Goal: Information Seeking & Learning: Understand process/instructions

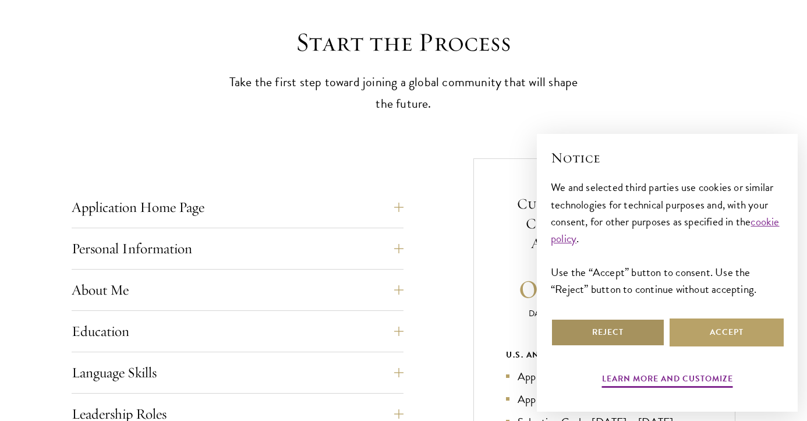
click at [620, 325] on button "Reject" at bounding box center [608, 333] width 114 height 28
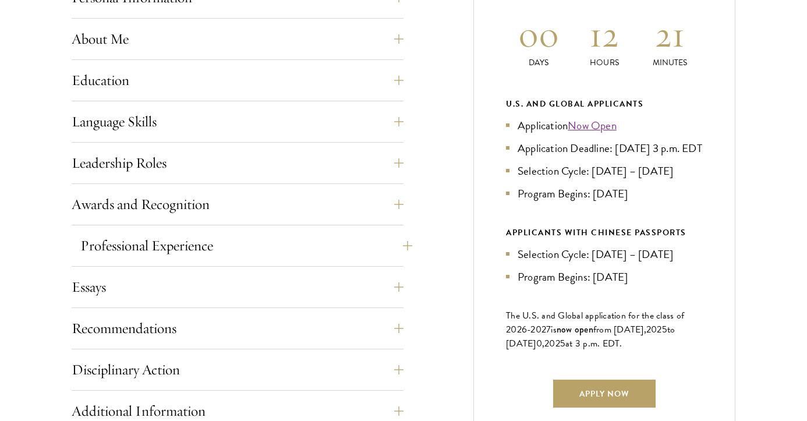
scroll to position [609, 0]
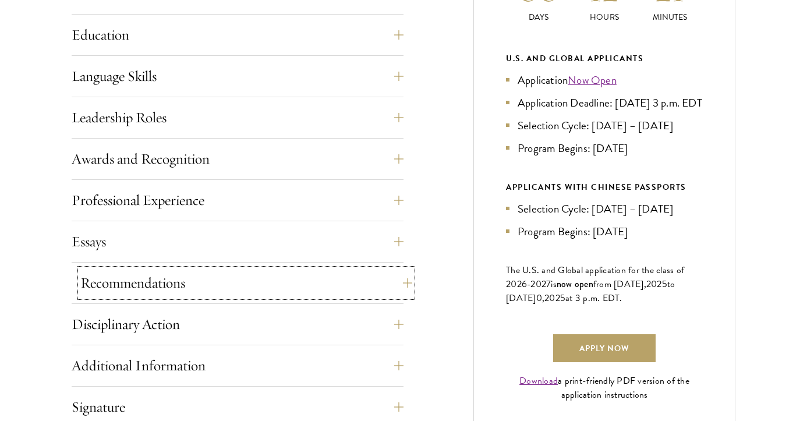
click at [261, 279] on button "Recommendations" at bounding box center [246, 283] width 332 height 28
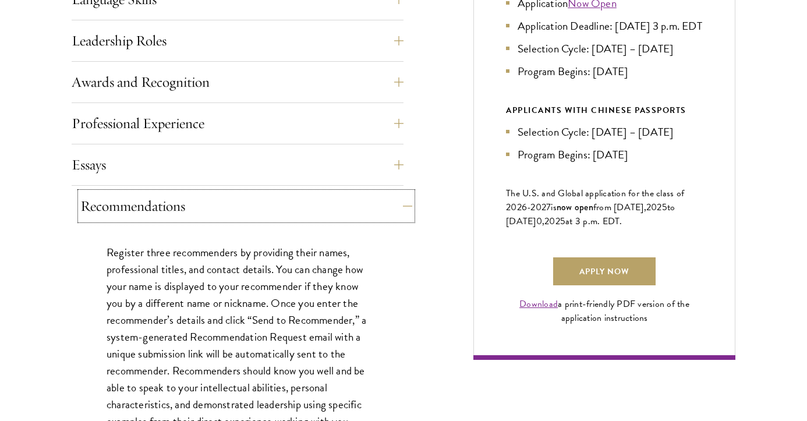
scroll to position [690, 0]
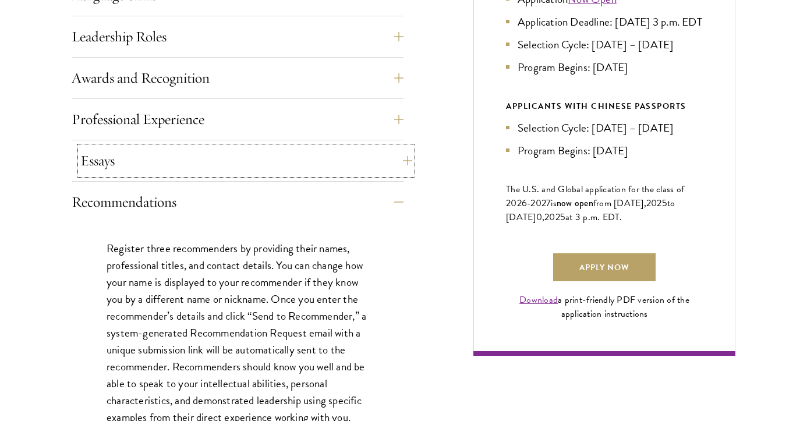
click at [284, 154] on button "Essays" at bounding box center [246, 161] width 332 height 28
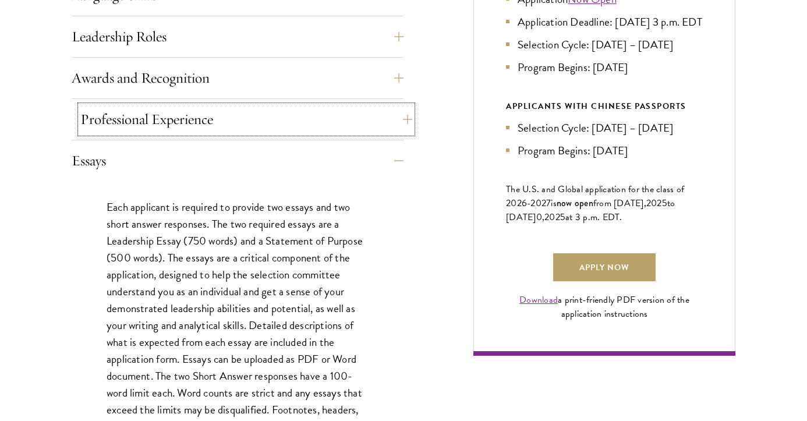
click at [280, 116] on button "Professional Experience" at bounding box center [246, 119] width 332 height 28
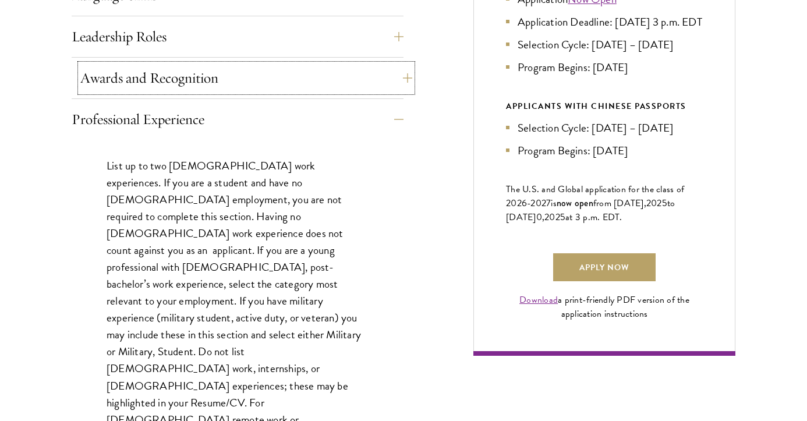
click at [287, 82] on button "Awards and Recognition" at bounding box center [246, 78] width 332 height 28
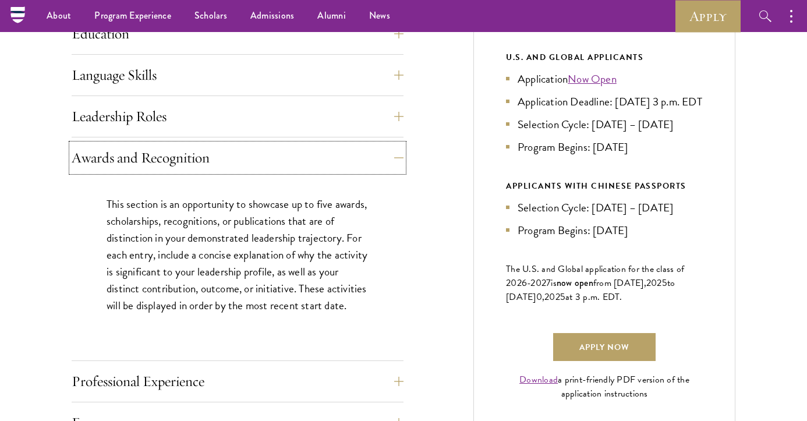
scroll to position [606, 0]
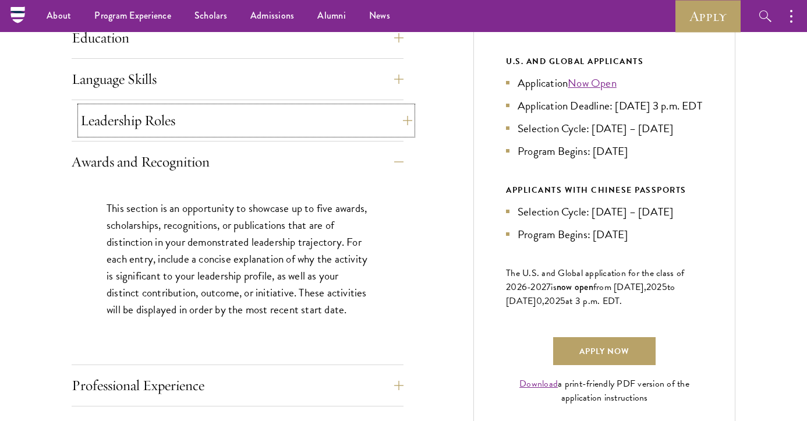
click at [285, 108] on button "Leadership Roles" at bounding box center [246, 121] width 332 height 28
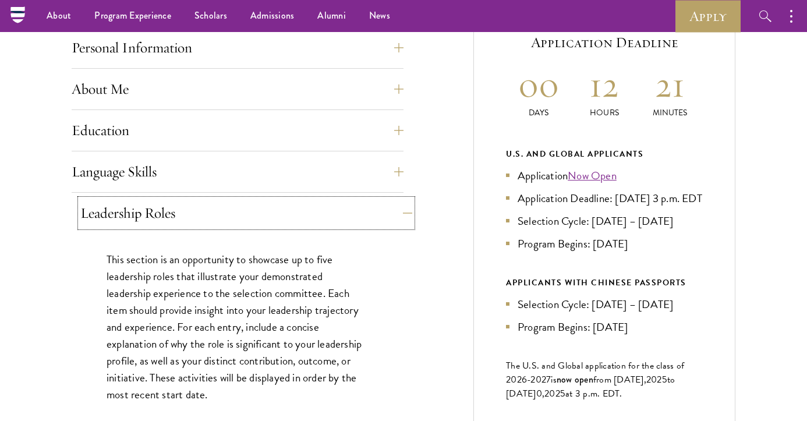
scroll to position [510, 0]
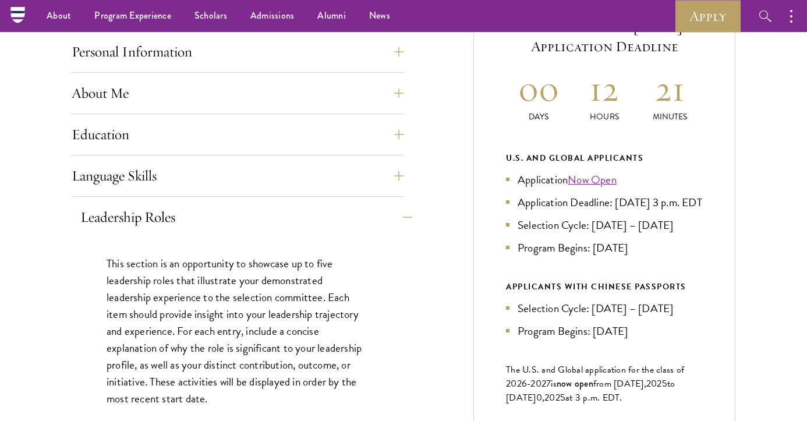
click at [285, 108] on div "About Me Biographical Profile: Provide a biographical profile of up to 100 word…" at bounding box center [238, 96] width 332 height 35
click at [285, 97] on button "About Me" at bounding box center [246, 93] width 332 height 28
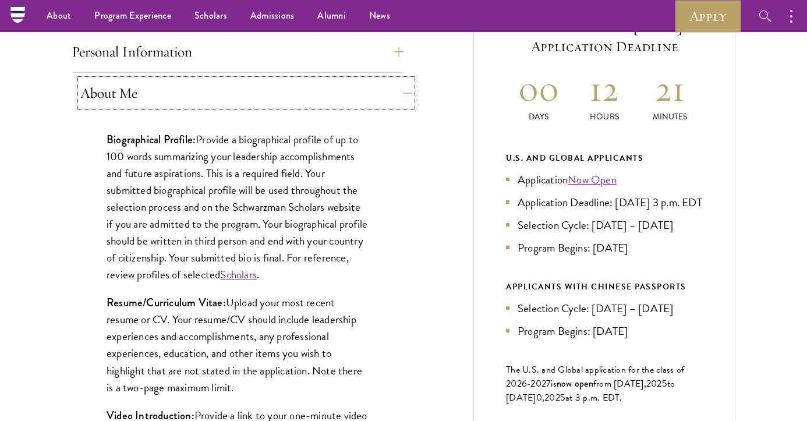
click at [285, 97] on button "About Me" at bounding box center [246, 93] width 332 height 28
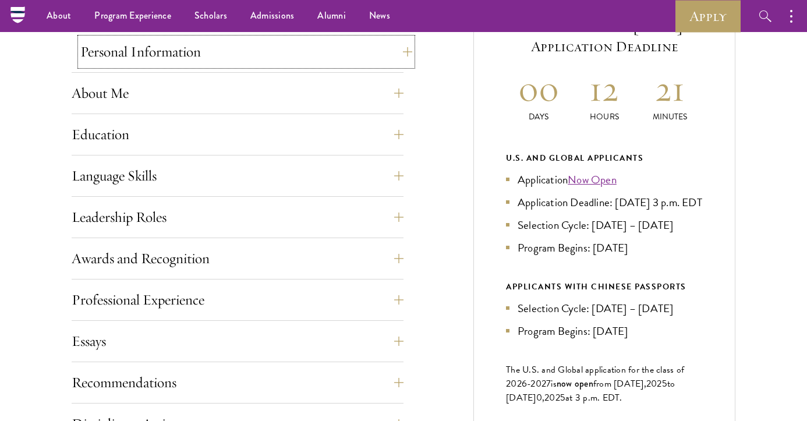
click at [292, 64] on button "Personal Information" at bounding box center [246, 52] width 332 height 28
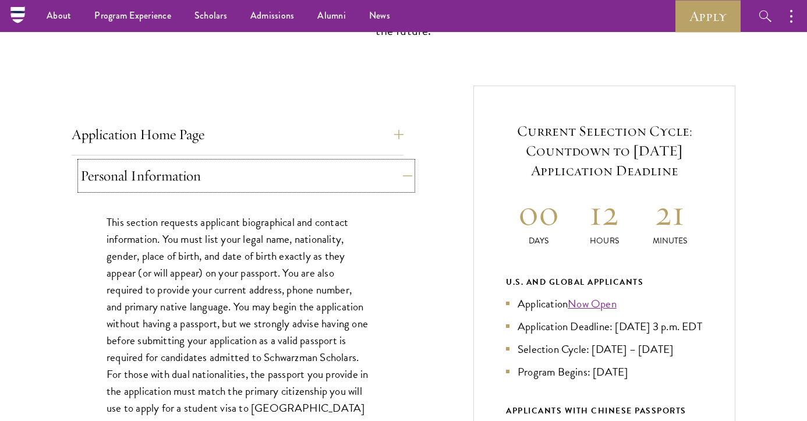
scroll to position [157, 0]
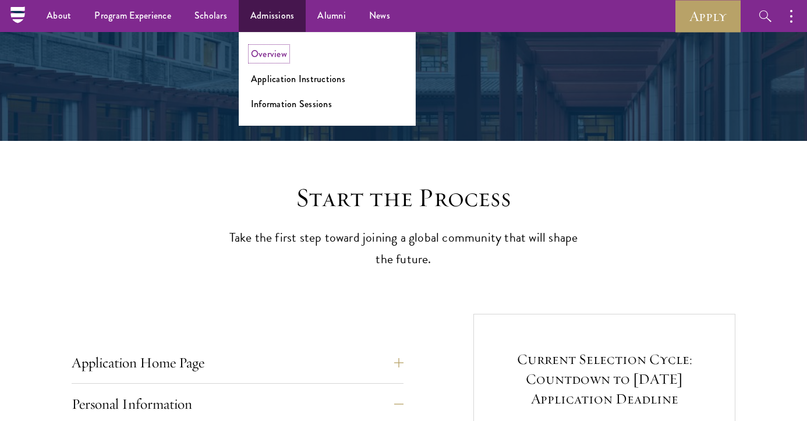
click at [267, 47] on link "Overview" at bounding box center [269, 53] width 36 height 13
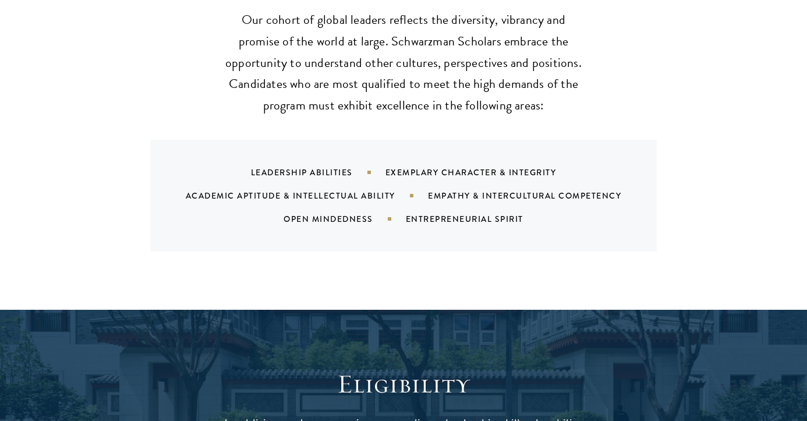
scroll to position [1342, 0]
